Goal: Transaction & Acquisition: Purchase product/service

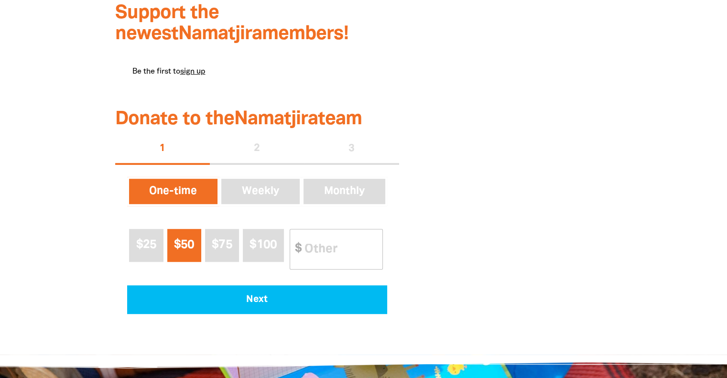
scroll to position [478, 0]
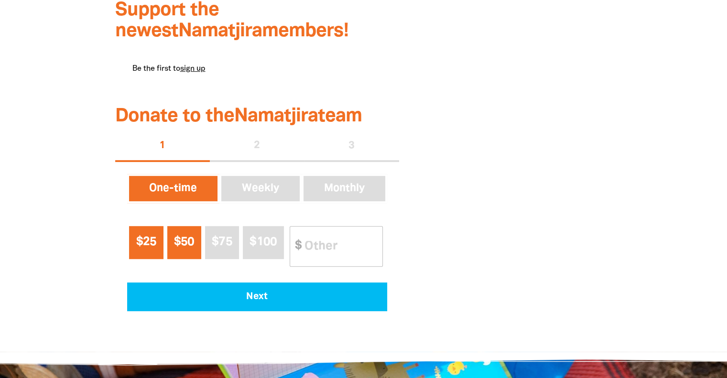
click at [143, 248] on span "$25" at bounding box center [146, 242] width 21 height 11
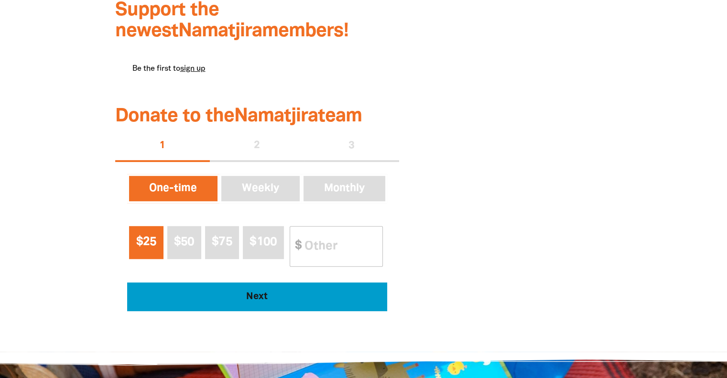
click at [260, 296] on span "Next" at bounding box center [257, 297] width 234 height 10
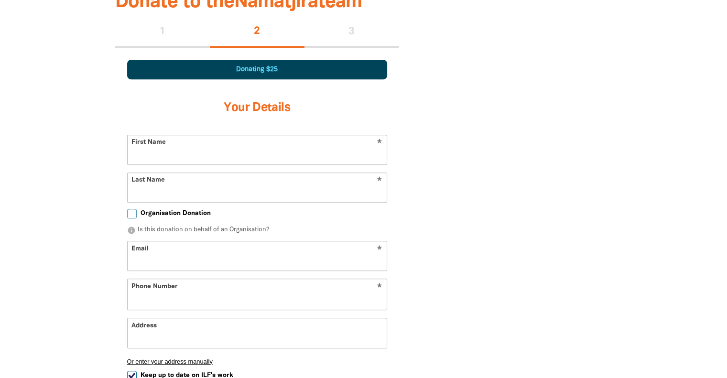
scroll to position [598, 0]
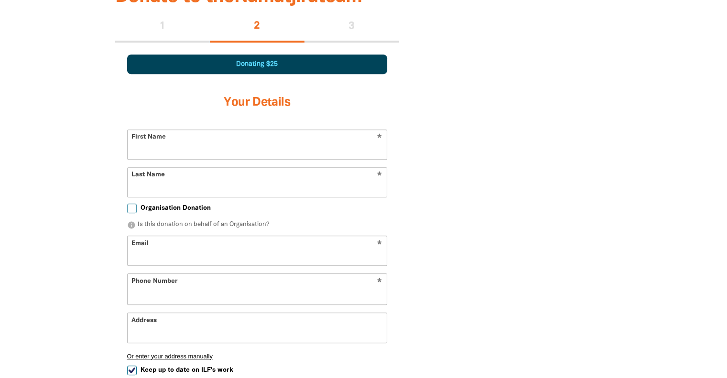
select select "AU"
click at [193, 143] on input "First Name" at bounding box center [257, 144] width 259 height 29
type input "[PERSON_NAME]"
type input "[PHONE_NUMBER]"
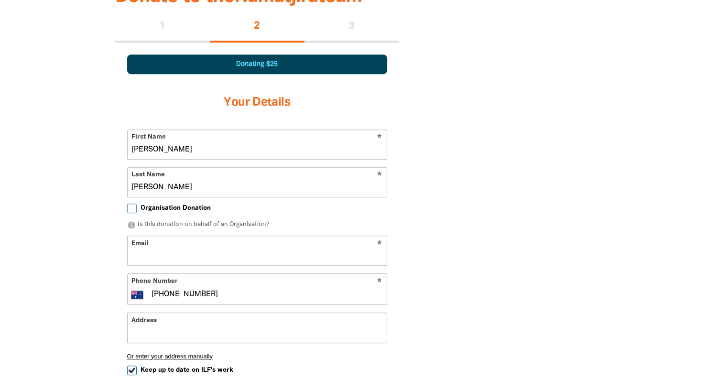
type input "[STREET_ADDRESS]"
click at [176, 254] on input "Email" at bounding box center [257, 250] width 259 height 29
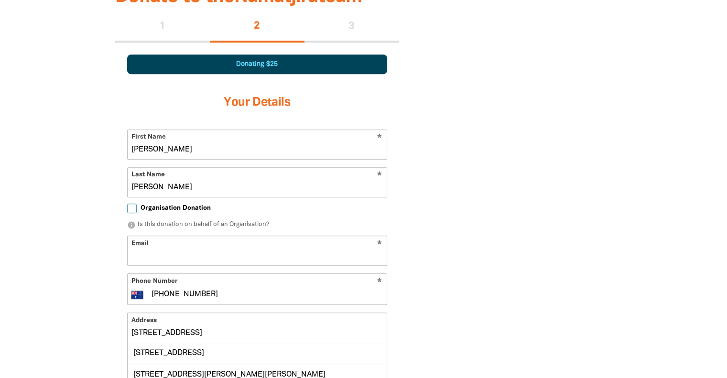
click at [167, 249] on input "Email" at bounding box center [257, 250] width 259 height 29
click at [174, 257] on input "Email" at bounding box center [257, 250] width 259 height 29
type input "[EMAIL_ADDRESS][DOMAIN_NAME]"
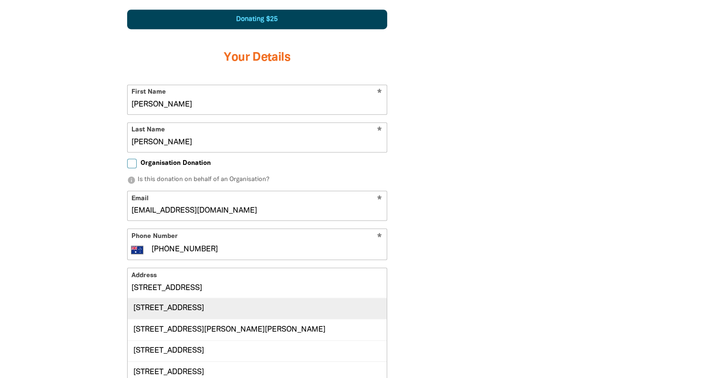
scroll to position [741, 0]
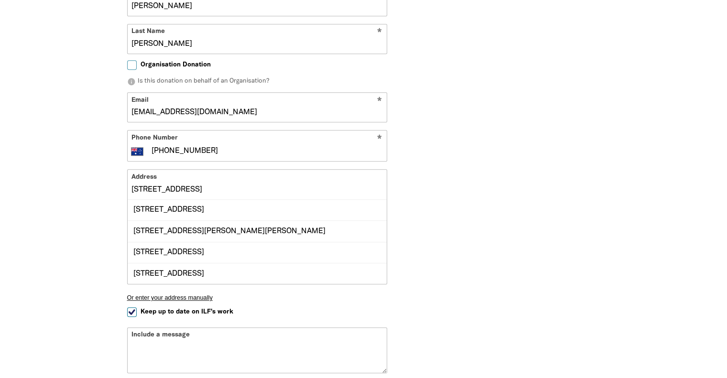
click at [129, 63] on input "Organisation Donation" at bounding box center [132, 65] width 10 height 10
checkbox input "true"
select select "AU"
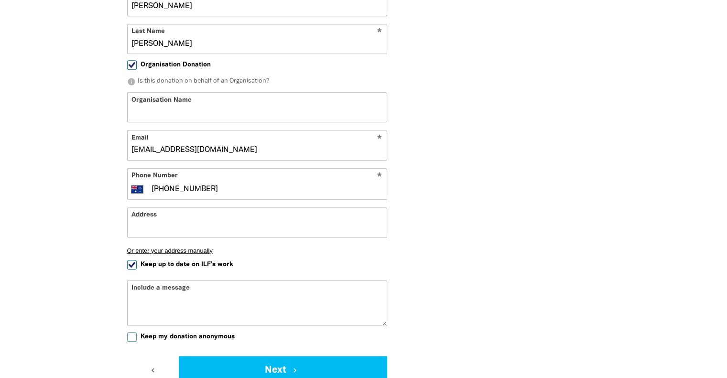
click at [193, 115] on input "Organisation Name" at bounding box center [257, 107] width 259 height 29
type input "St K"
